Goal: Complete application form: Fill out and submit a form for a specific purpose

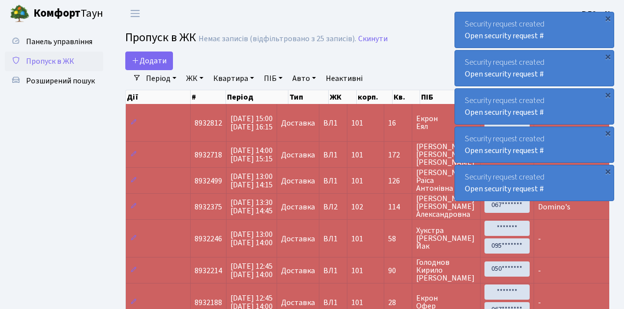
select select "25"
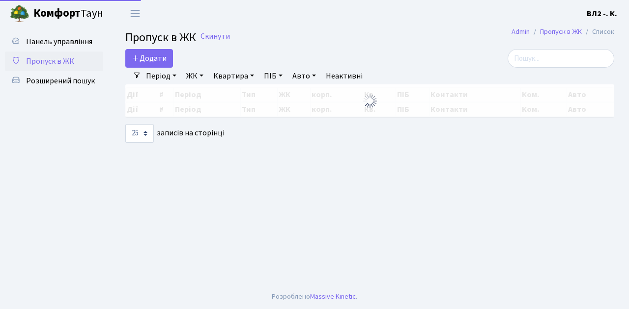
select select "25"
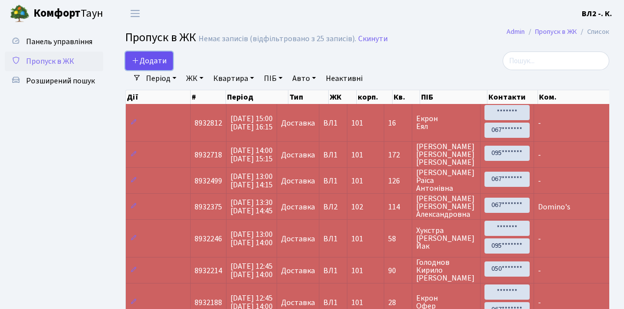
click at [146, 62] on span "Додати" at bounding box center [149, 61] width 35 height 11
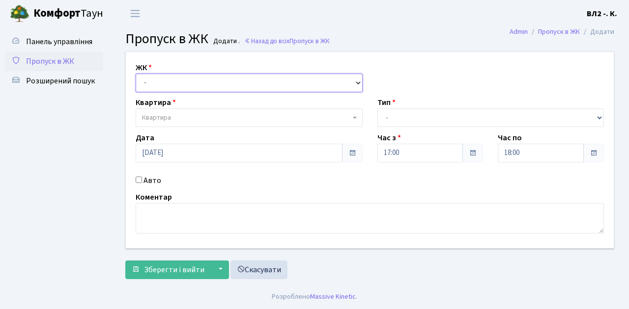
click at [159, 84] on select "- [STREET_ADDRESS][PERSON_NAME]" at bounding box center [249, 83] width 227 height 19
select select "317"
click at [136, 74] on select "- [STREET_ADDRESS][PERSON_NAME]" at bounding box center [249, 83] width 227 height 19
select select
click at [181, 119] on span "Квартира" at bounding box center [246, 118] width 208 height 10
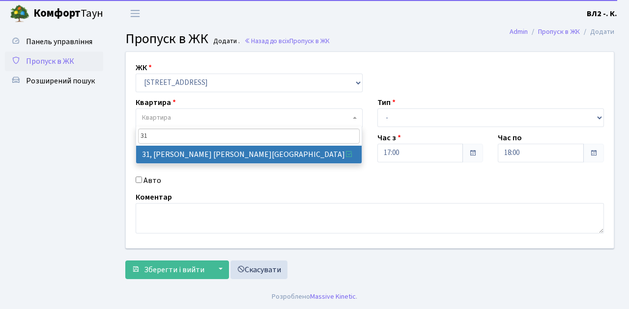
type input "31"
select select "38032"
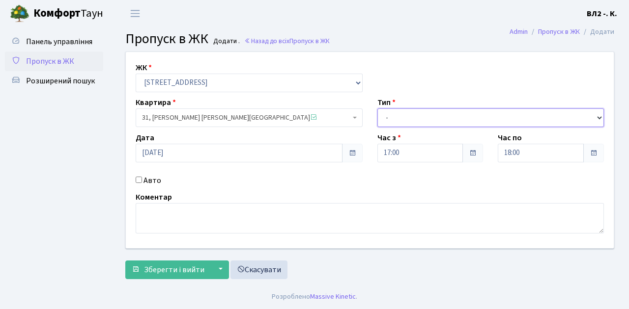
click at [417, 117] on select "- Доставка Таксі Гості Сервіс" at bounding box center [490, 118] width 227 height 19
select select "1"
click at [377, 109] on select "- Доставка Таксі Гості Сервіс" at bounding box center [490, 118] width 227 height 19
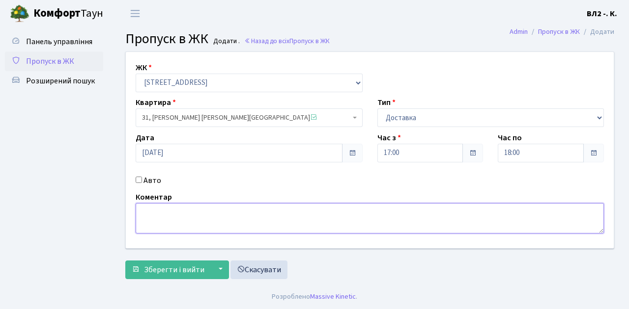
click at [167, 216] on textarea at bounding box center [370, 218] width 468 height 30
type textarea "Glovo"
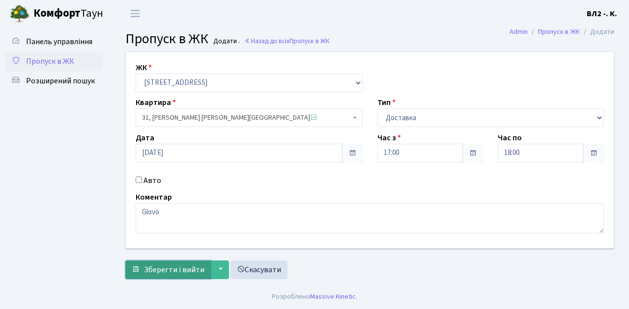
click at [166, 271] on span "Зберегти і вийти" at bounding box center [174, 270] width 60 height 11
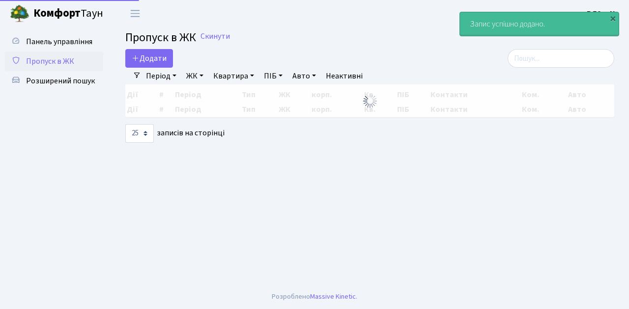
select select "25"
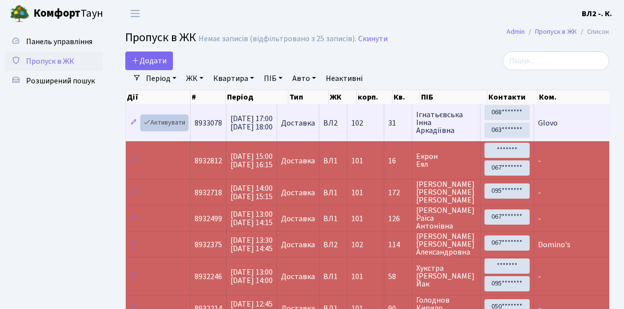
click at [174, 124] on link "Активувати" at bounding box center [164, 122] width 47 height 15
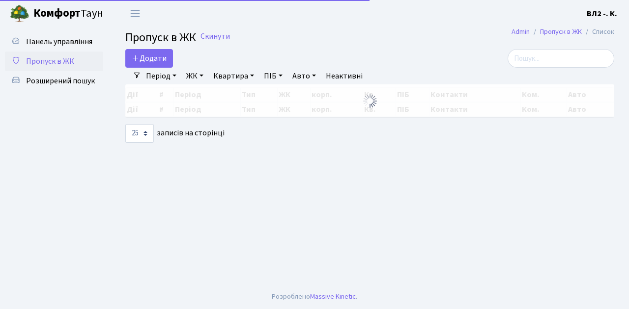
select select "25"
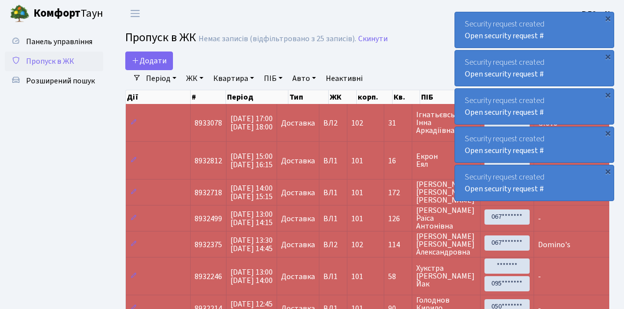
click at [63, 64] on span "Пропуск в ЖК" at bounding box center [50, 61] width 48 height 11
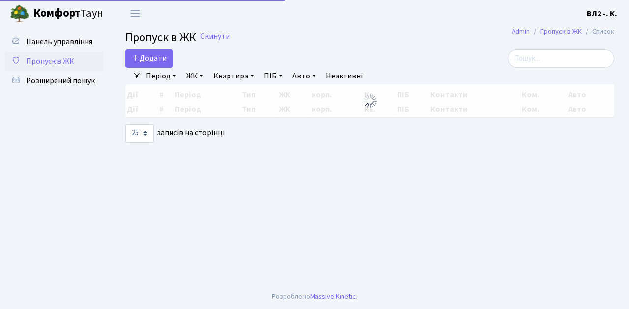
select select "25"
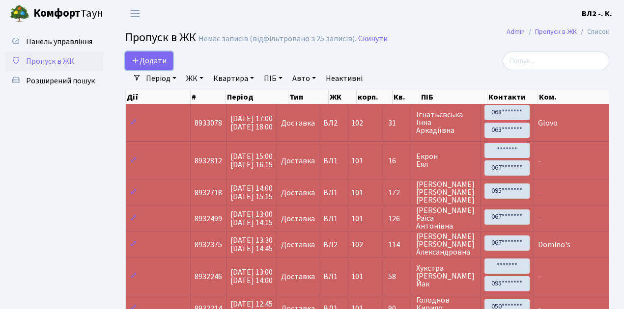
click at [159, 63] on span "Додати" at bounding box center [149, 61] width 35 height 11
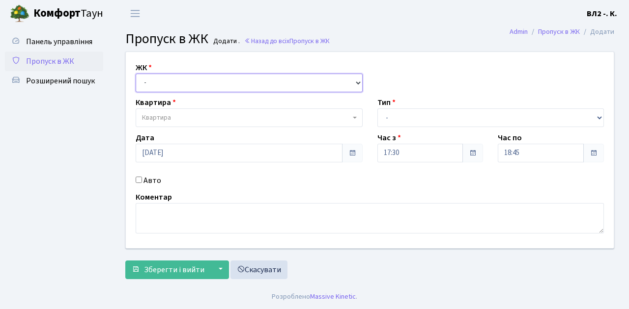
click at [165, 81] on select "- [STREET_ADDRESS][PERSON_NAME]" at bounding box center [249, 83] width 227 height 19
select select "317"
click at [136, 74] on select "- ВЛ1, Ужгородський пров., 4/1 ВЛ2, Голосіївський просп., 76 ВЛ3, пр.Голосіївсь…" at bounding box center [249, 83] width 227 height 19
select select
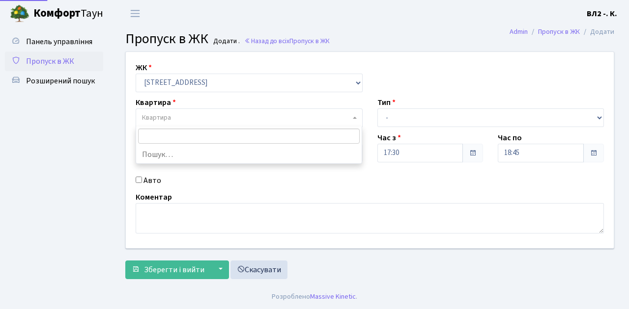
click at [176, 116] on span "Квартира" at bounding box center [246, 118] width 208 height 10
click at [67, 58] on span "Пропуск в ЖК" at bounding box center [50, 61] width 48 height 11
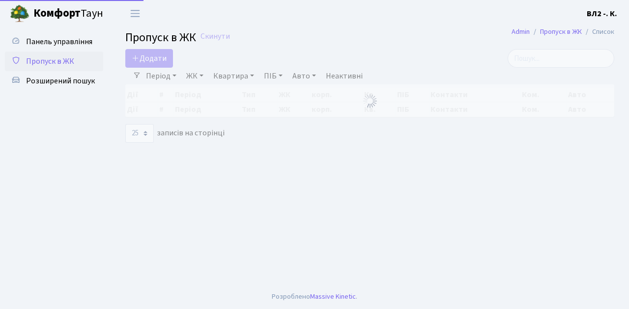
select select "25"
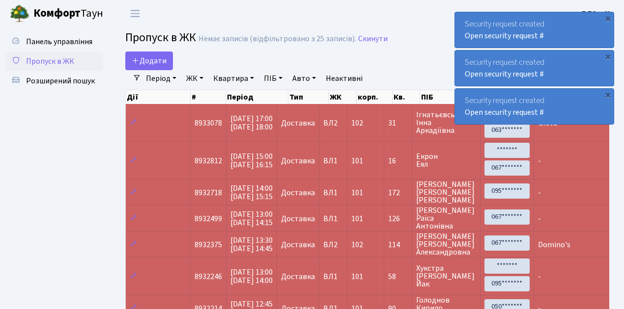
click at [44, 60] on span "Пропуск в ЖК" at bounding box center [50, 61] width 48 height 11
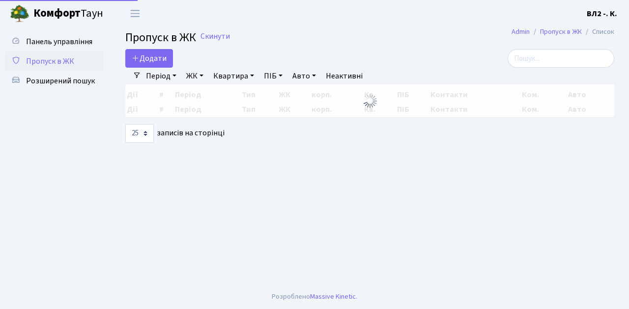
select select "25"
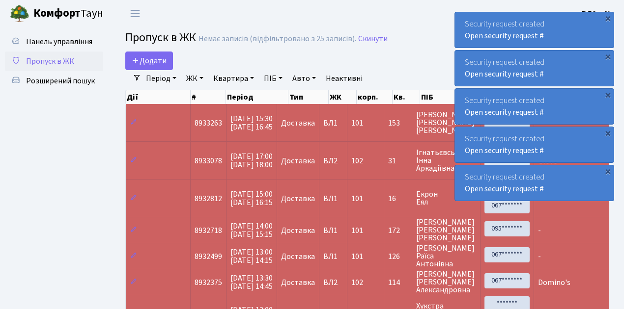
click at [53, 60] on span "Пропуск в ЖК" at bounding box center [50, 61] width 48 height 11
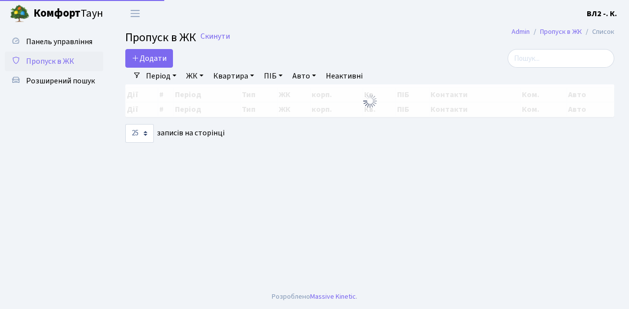
select select "25"
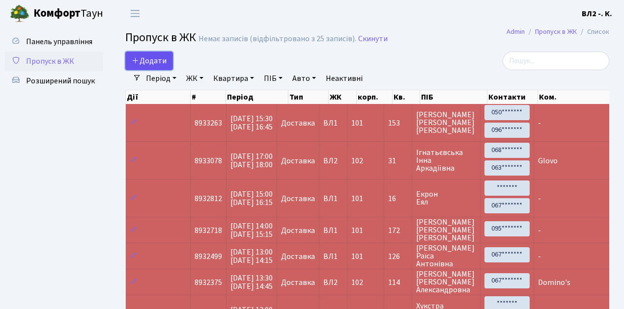
click at [162, 61] on span "Додати" at bounding box center [149, 61] width 35 height 11
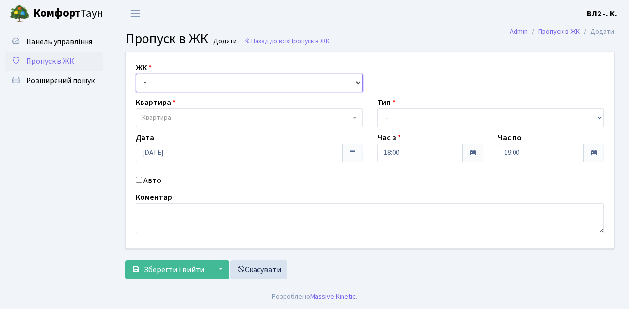
click at [165, 80] on select "- ВЛ1, Ужгородський пров., 4/1 ВЛ2, Голосіївський просп., 76 ВЛ3, пр.Голосіївсь…" at bounding box center [249, 83] width 227 height 19
select select "317"
click at [136, 74] on select "- ВЛ1, Ужгородський пров., 4/1 ВЛ2, Голосіївський просп., 76 ВЛ3, пр.Голосіївсь…" at bounding box center [249, 83] width 227 height 19
select select
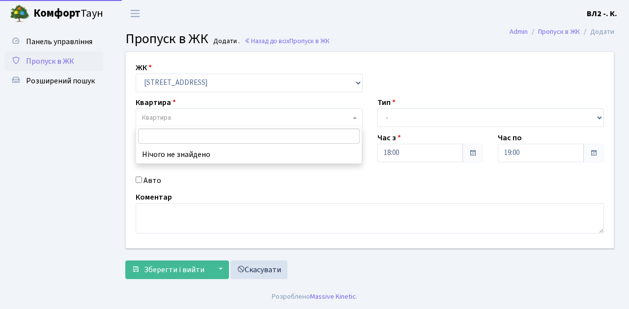
click at [187, 119] on span "Квартира" at bounding box center [246, 118] width 208 height 10
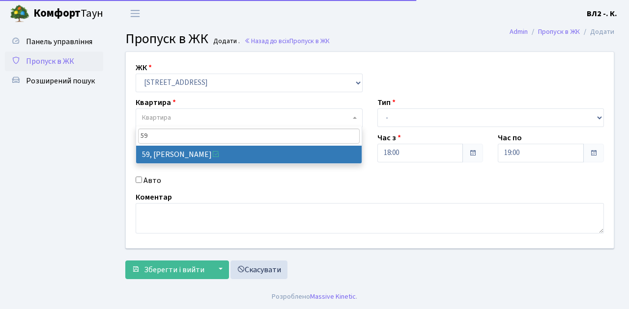
type input "59"
select select "38116"
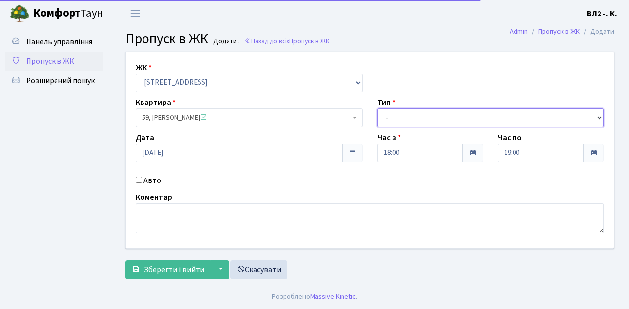
click at [395, 116] on select "- Доставка Таксі Гості Сервіс" at bounding box center [490, 118] width 227 height 19
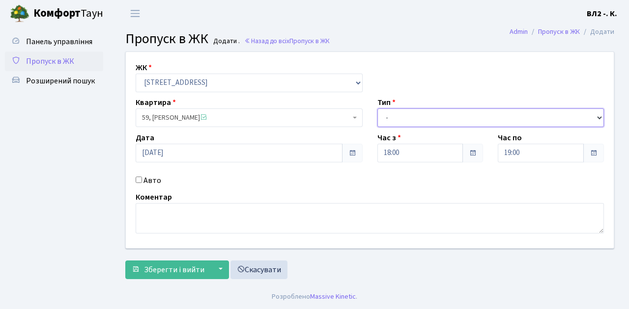
select select "1"
click at [377, 109] on select "- Доставка Таксі Гості Сервіс" at bounding box center [490, 118] width 227 height 19
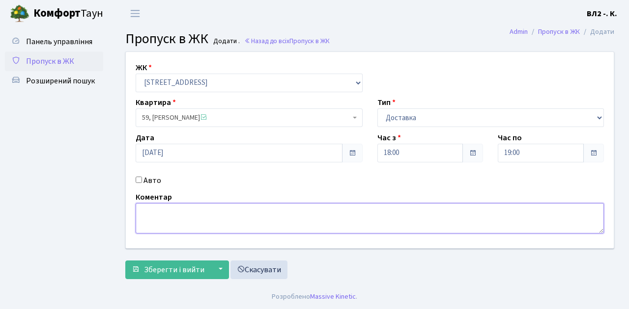
click at [194, 219] on textarea at bounding box center [370, 218] width 468 height 30
type textarea "Glovo"
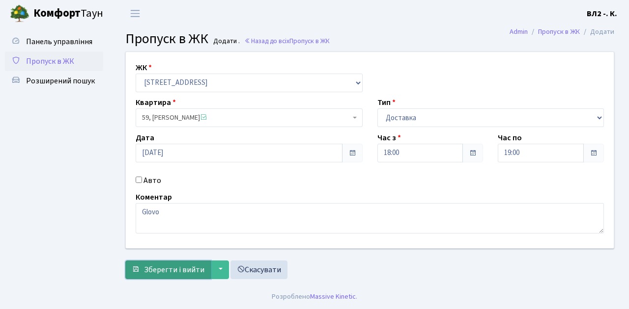
click at [169, 270] on span "Зберегти і вийти" at bounding box center [174, 270] width 60 height 11
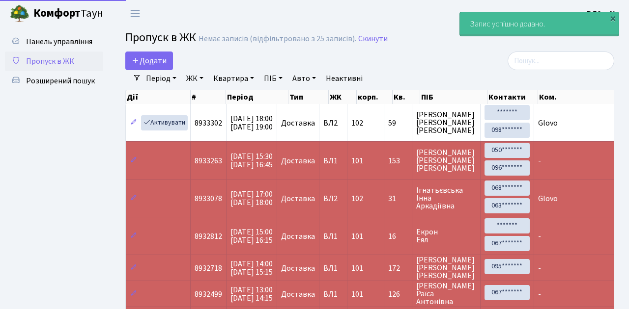
select select "25"
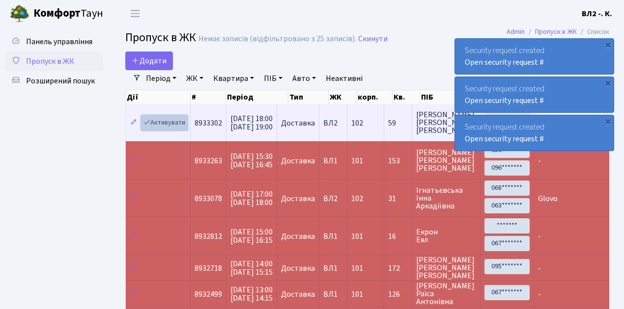
click at [168, 123] on link "Активувати" at bounding box center [164, 122] width 47 height 15
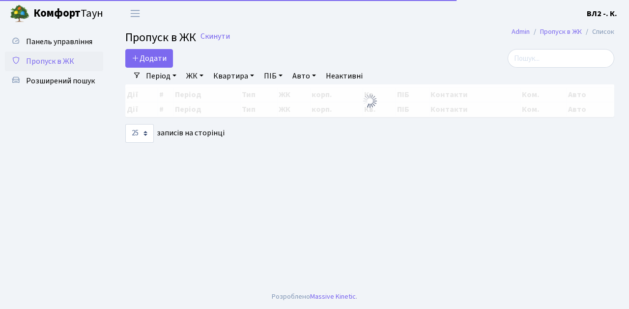
select select "25"
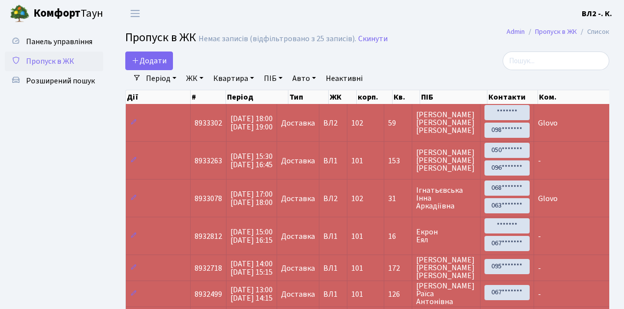
click at [51, 61] on span "Пропуск в ЖК" at bounding box center [50, 61] width 48 height 11
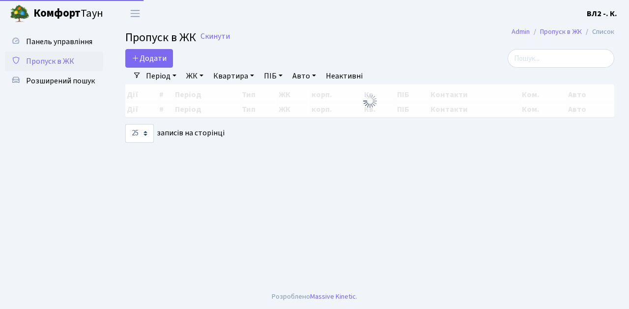
select select "25"
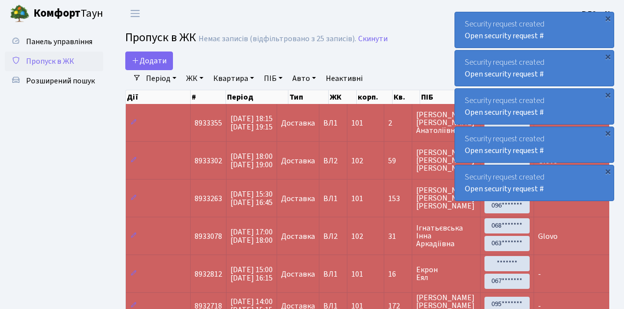
click at [54, 63] on span "Пропуск в ЖК" at bounding box center [50, 61] width 48 height 11
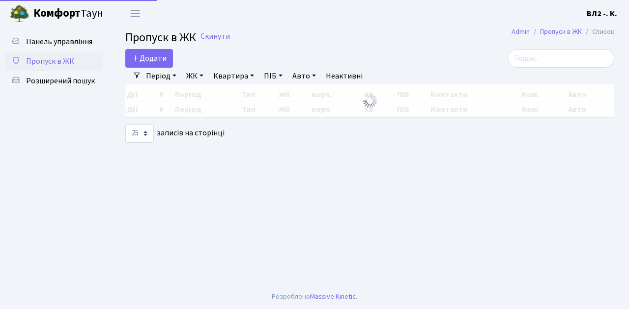
select select "25"
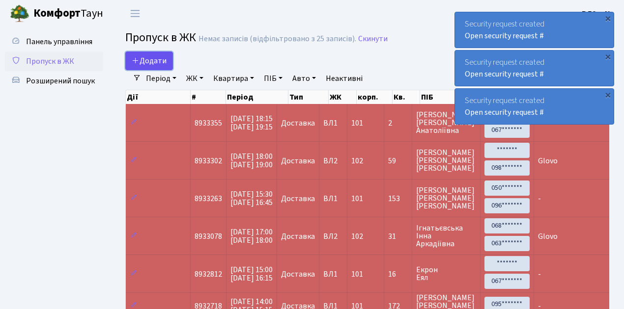
click at [153, 62] on span "Додати" at bounding box center [149, 61] width 35 height 11
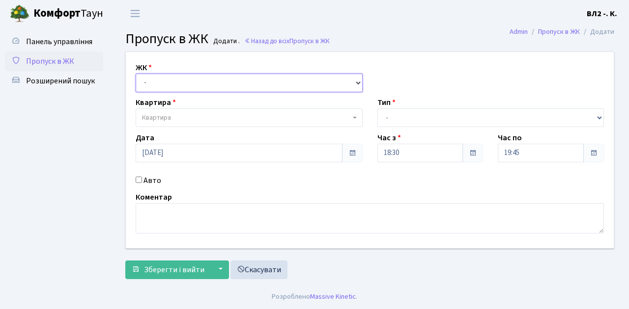
click at [155, 82] on select "- ВЛ1, Ужгородський пров., 4/1 ВЛ2, Голосіївський просп., 76 ВЛ3, пр.Голосіївсь…" at bounding box center [249, 83] width 227 height 19
select select "317"
click at [136, 74] on select "- ВЛ1, Ужгородський пров., 4/1 ВЛ2, Голосіївський просп., 76 ВЛ3, пр.Голосіївсь…" at bounding box center [249, 83] width 227 height 19
select select
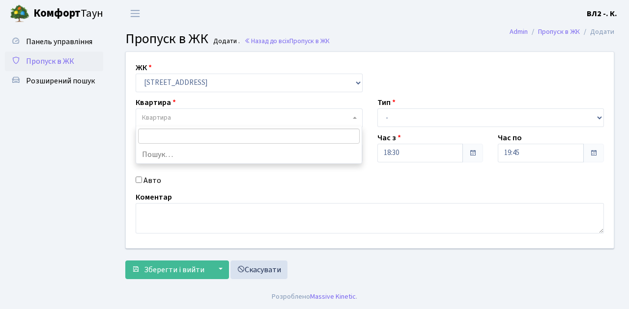
click at [164, 121] on span "Квартира" at bounding box center [156, 118] width 29 height 10
type input "171"
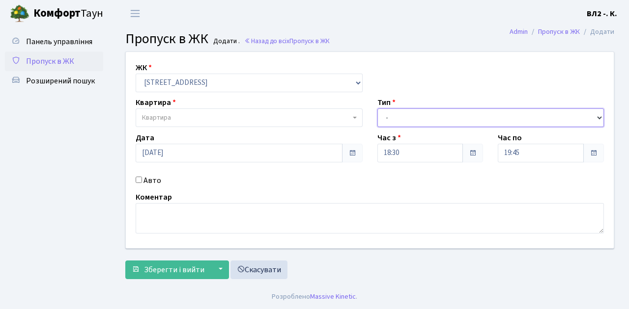
click at [410, 113] on select "- Доставка Таксі Гості Сервіс" at bounding box center [490, 118] width 227 height 19
select select "3"
click at [377, 109] on select "- Доставка Таксі Гості Сервіс" at bounding box center [490, 118] width 227 height 19
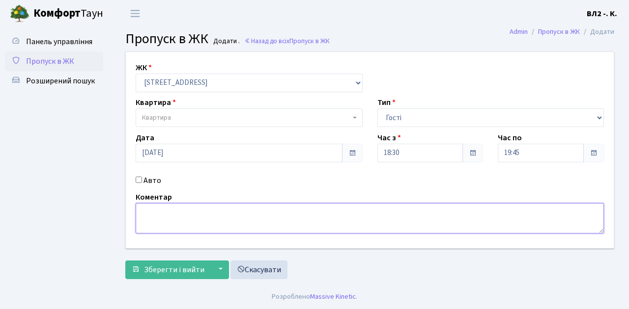
click at [159, 217] on textarea at bounding box center [370, 218] width 468 height 30
type textarea "гості"
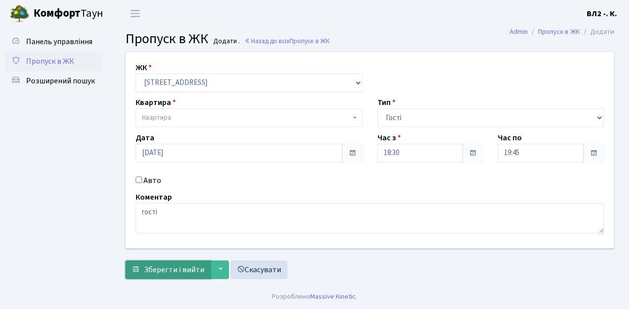
click at [166, 271] on span "Зберегти і вийти" at bounding box center [174, 270] width 60 height 11
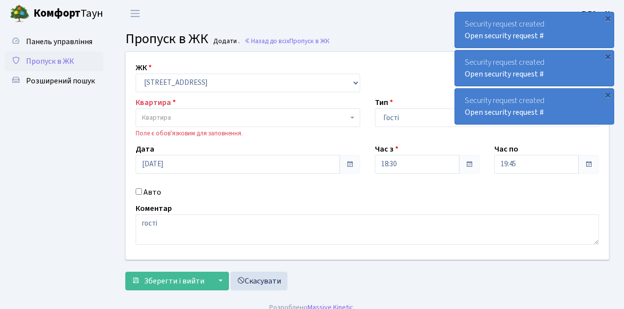
click at [191, 117] on span "Квартира" at bounding box center [245, 118] width 206 height 10
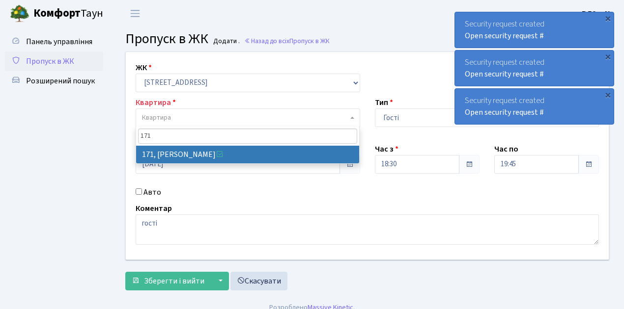
type input "171"
select select "38449"
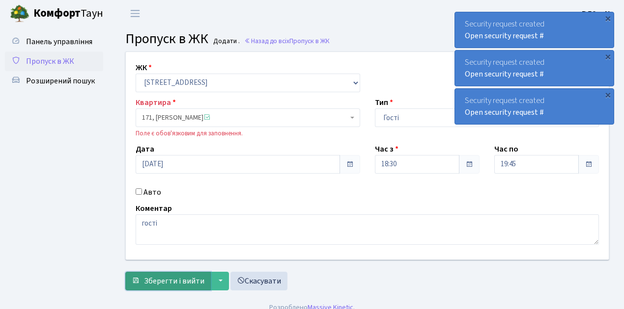
click at [169, 281] on span "Зберегти і вийти" at bounding box center [174, 281] width 60 height 11
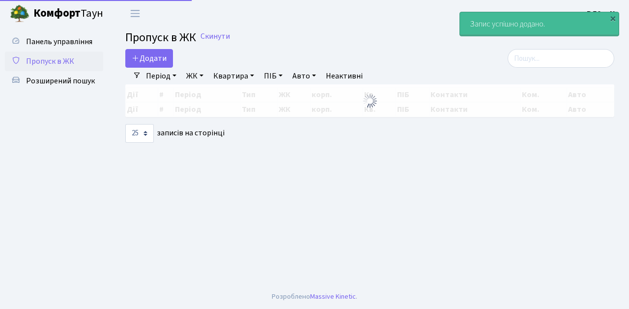
select select "25"
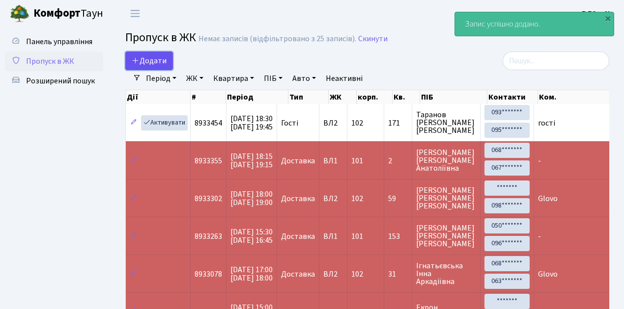
click at [156, 62] on span "Додати" at bounding box center [149, 61] width 35 height 11
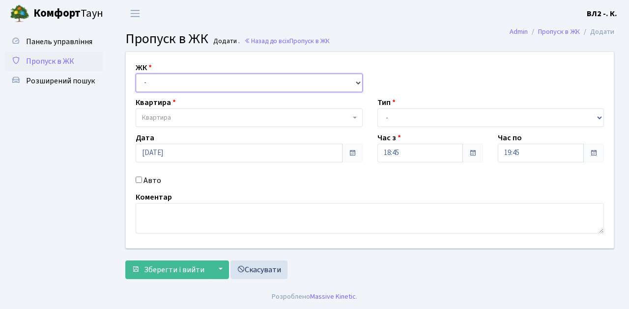
click at [170, 83] on select "- ВЛ1, Ужгородський пров., 4/1 ВЛ2, Голосіївський просп., 76 ВЛ3, пр.Голосіївсь…" at bounding box center [249, 83] width 227 height 19
select select "317"
click at [136, 74] on select "- ВЛ1, Ужгородський пров., 4/1 ВЛ2, Голосіївський просп., 76 ВЛ3, пр.Голосіївсь…" at bounding box center [249, 83] width 227 height 19
select select
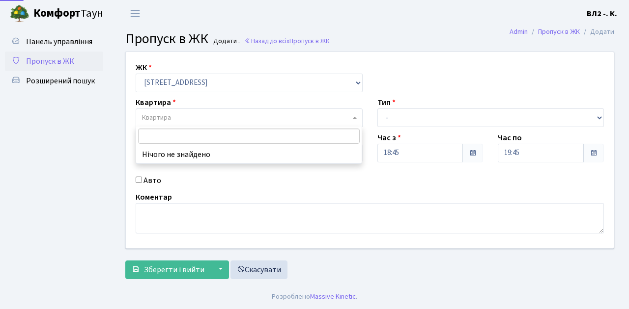
click at [178, 113] on span "Квартира" at bounding box center [246, 118] width 208 height 10
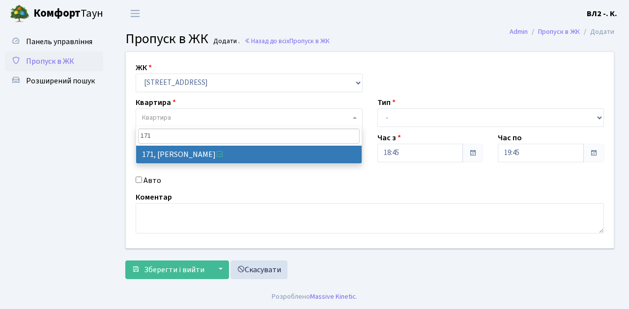
type input "171"
select select "38449"
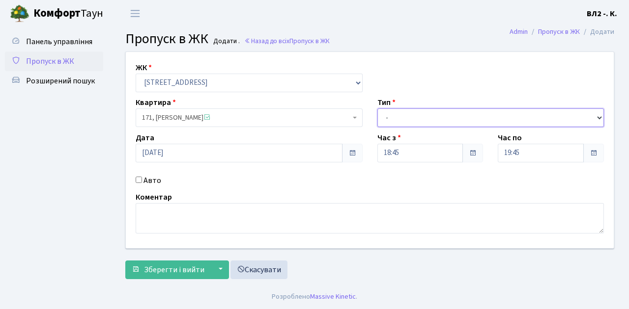
click at [401, 116] on select "- Доставка Таксі Гості Сервіс" at bounding box center [490, 118] width 227 height 19
select select "1"
click at [377, 109] on select "- Доставка Таксі Гості Сервіс" at bounding box center [490, 118] width 227 height 19
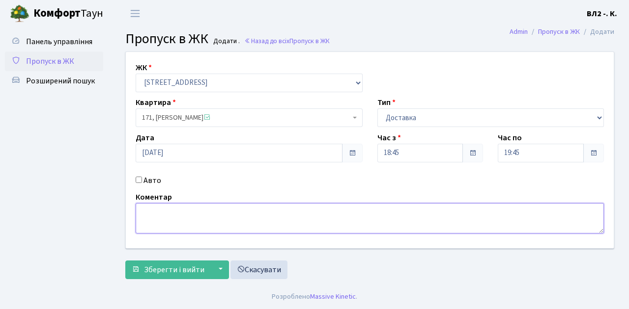
click at [180, 224] on textarea at bounding box center [370, 218] width 468 height 30
type textarea "Bolt"
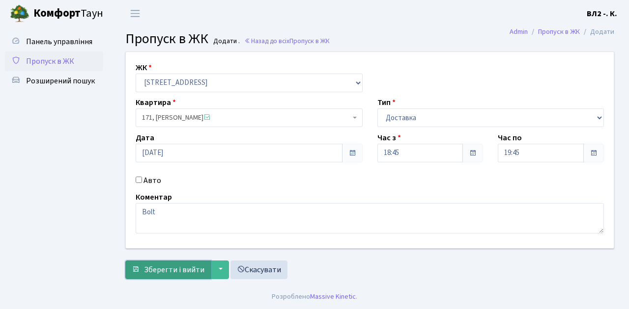
click at [173, 268] on span "Зберегти і вийти" at bounding box center [174, 270] width 60 height 11
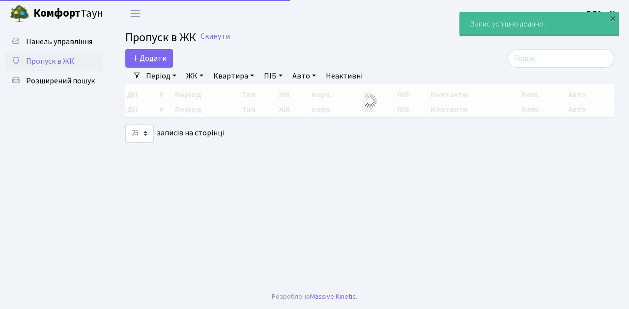
select select "25"
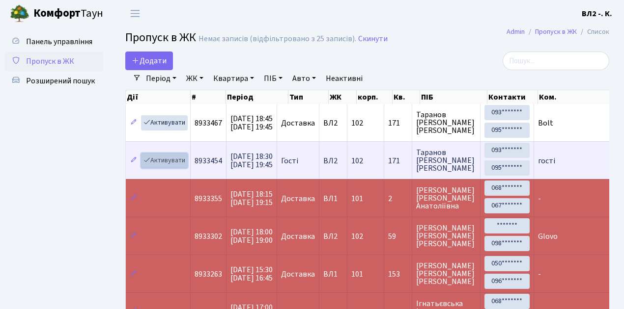
click at [164, 160] on link "Активувати" at bounding box center [164, 160] width 47 height 15
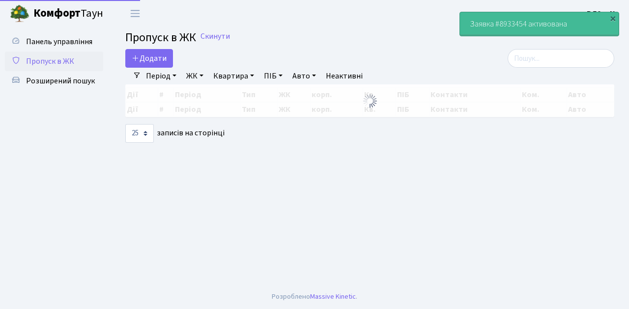
select select "25"
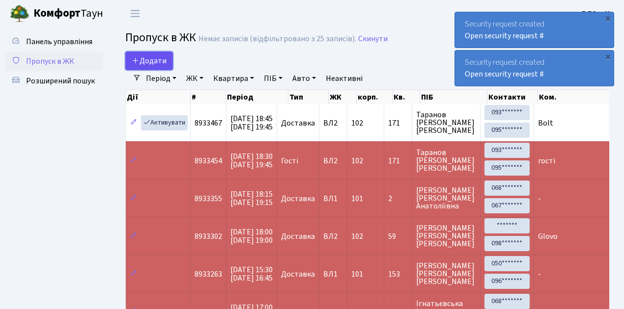
click at [164, 59] on span "Додати" at bounding box center [149, 61] width 35 height 11
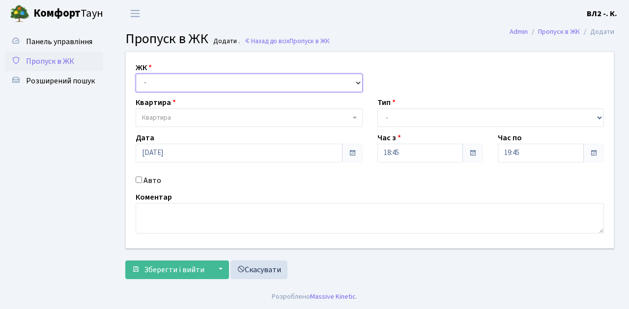
click at [156, 84] on select "- ВЛ1, Ужгородський пров., 4/1 ВЛ2, Голосіївський просп., 76 ВЛ3, пр.Голосіївсь…" at bounding box center [249, 83] width 227 height 19
select select "317"
click at [136, 74] on select "- ВЛ1, Ужгородський пров., 4/1 ВЛ2, Голосіївський просп., 76 ВЛ3, пр.Голосіївсь…" at bounding box center [249, 83] width 227 height 19
select select
click at [176, 118] on span "Квартира" at bounding box center [246, 118] width 208 height 10
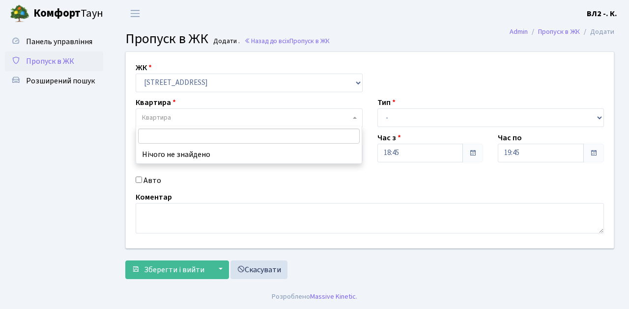
click at [178, 137] on input "search" at bounding box center [249, 136] width 222 height 15
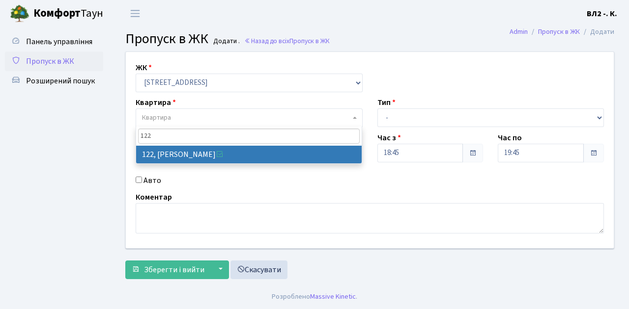
type input "122"
select select "38302"
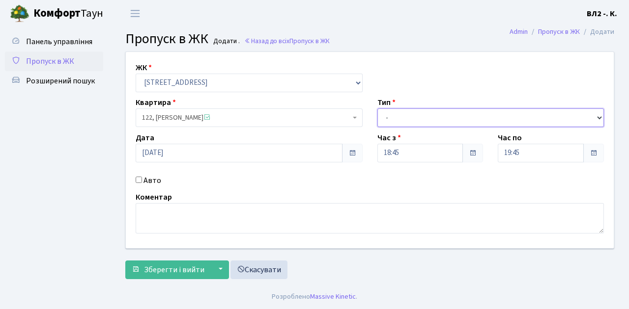
click at [402, 114] on select "- Доставка Таксі Гості Сервіс" at bounding box center [490, 118] width 227 height 19
select select "1"
click at [377, 109] on select "- Доставка Таксі Гості Сервіс" at bounding box center [490, 118] width 227 height 19
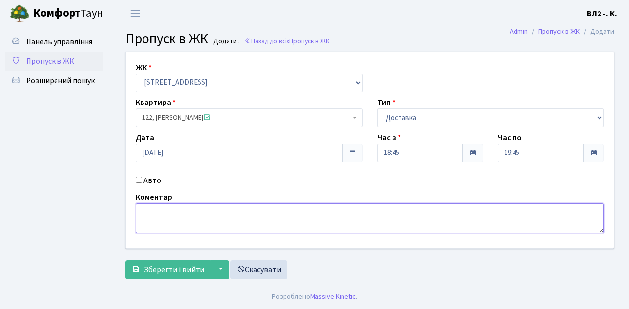
click at [166, 213] on textarea at bounding box center [370, 218] width 468 height 30
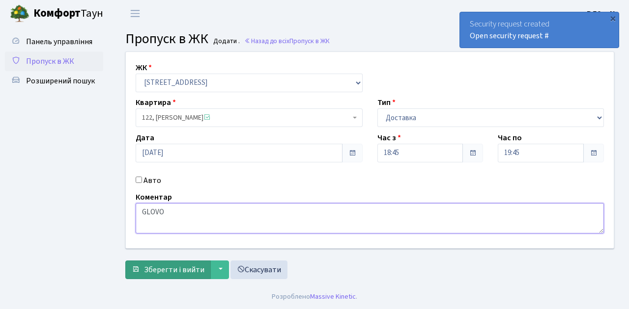
type textarea "GLOVO"
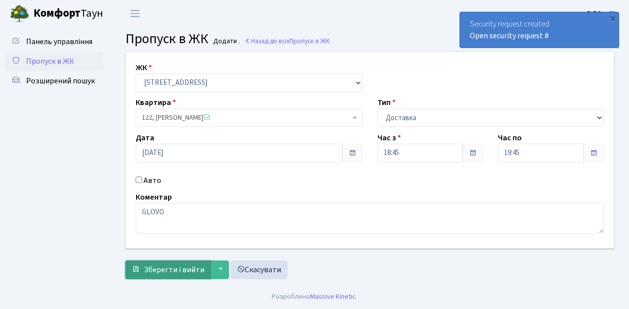
click at [174, 271] on span "Зберегти і вийти" at bounding box center [174, 270] width 60 height 11
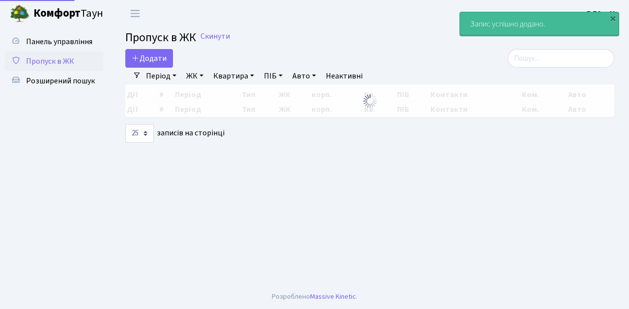
select select "25"
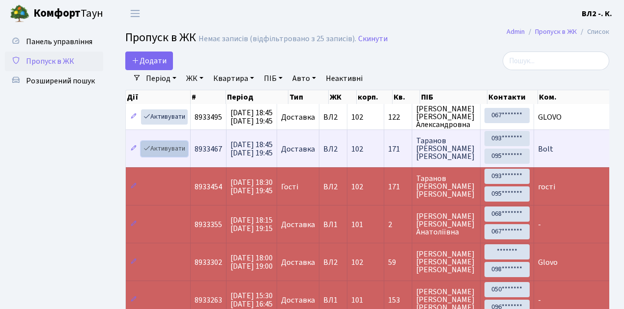
click at [171, 148] on link "Активувати" at bounding box center [164, 148] width 47 height 15
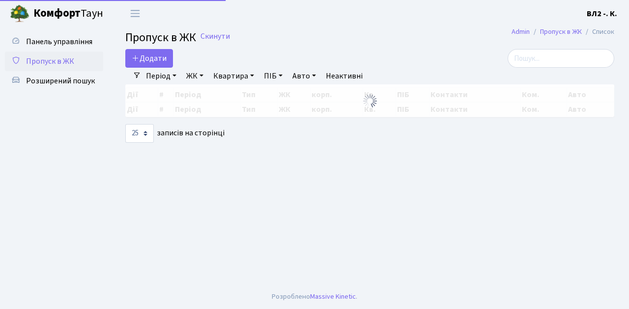
select select "25"
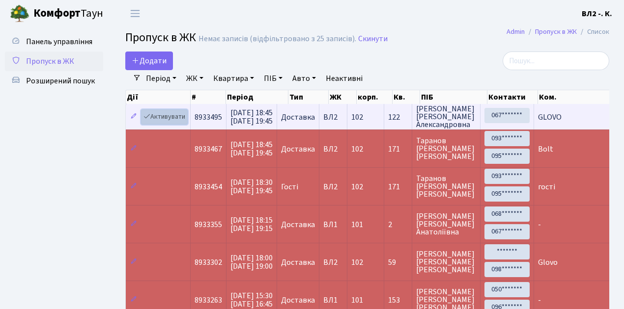
click at [174, 118] on link "Активувати" at bounding box center [164, 117] width 47 height 15
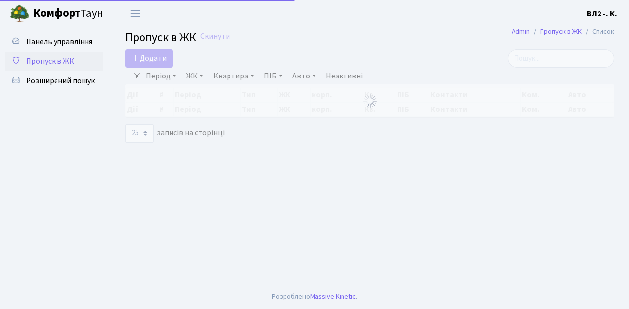
select select "25"
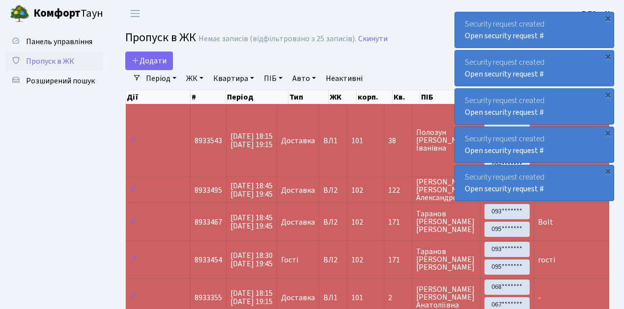
click at [63, 63] on span "Пропуск в ЖК" at bounding box center [50, 61] width 48 height 11
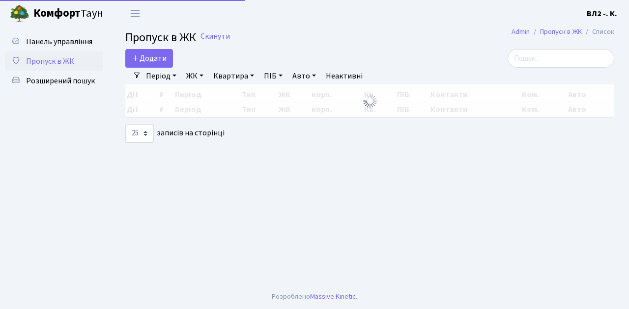
select select "25"
